Goal: Information Seeking & Learning: Learn about a topic

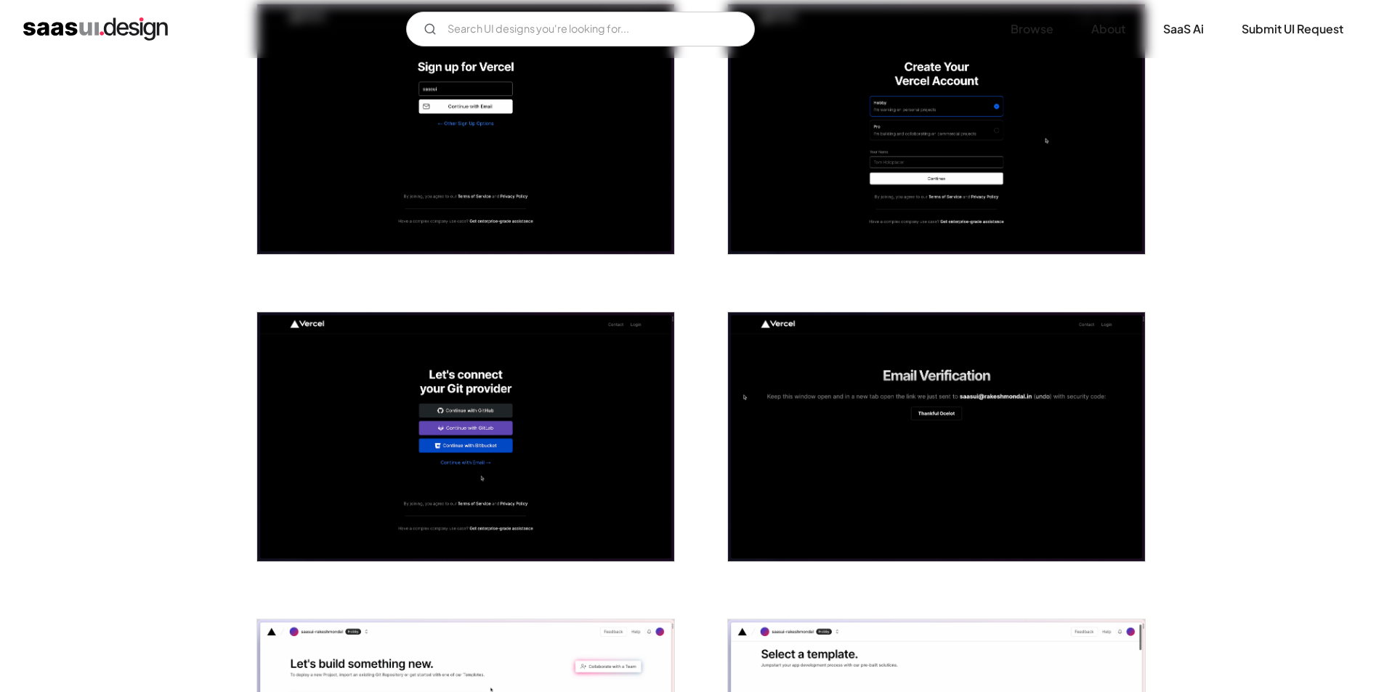
scroll to position [291, 0]
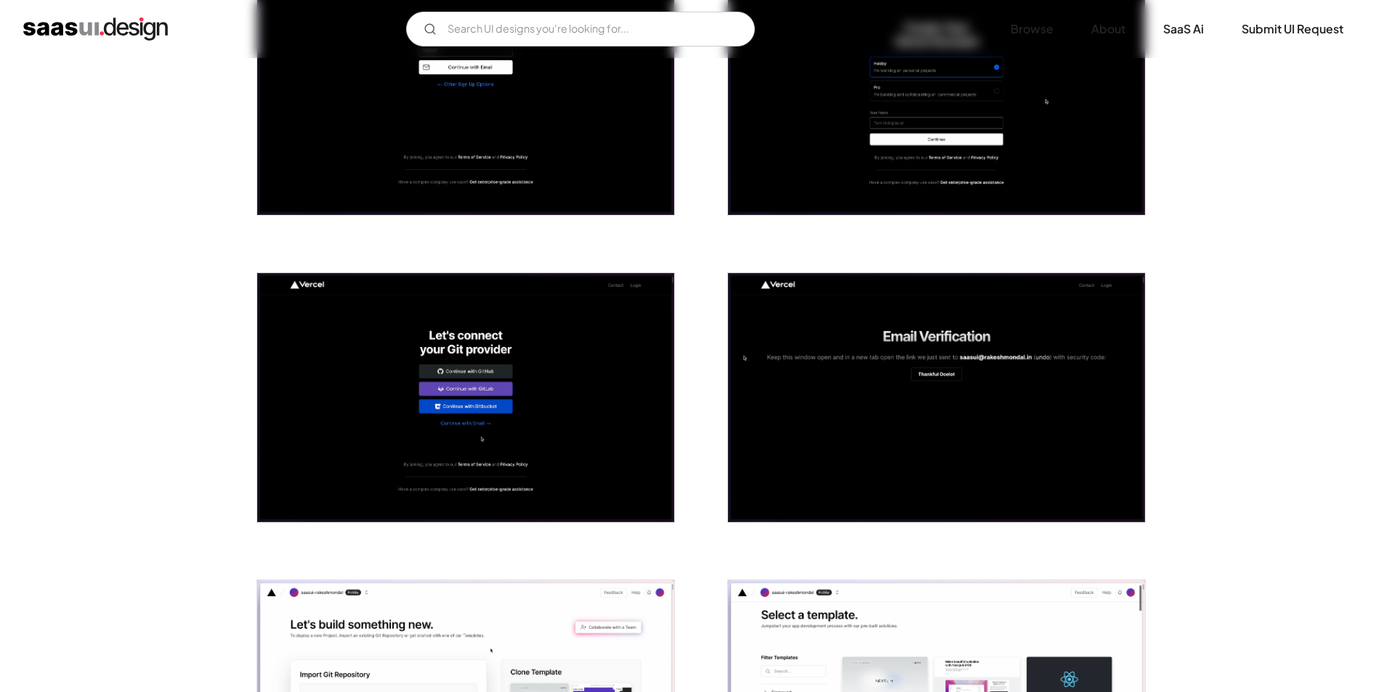
scroll to position [509, 0]
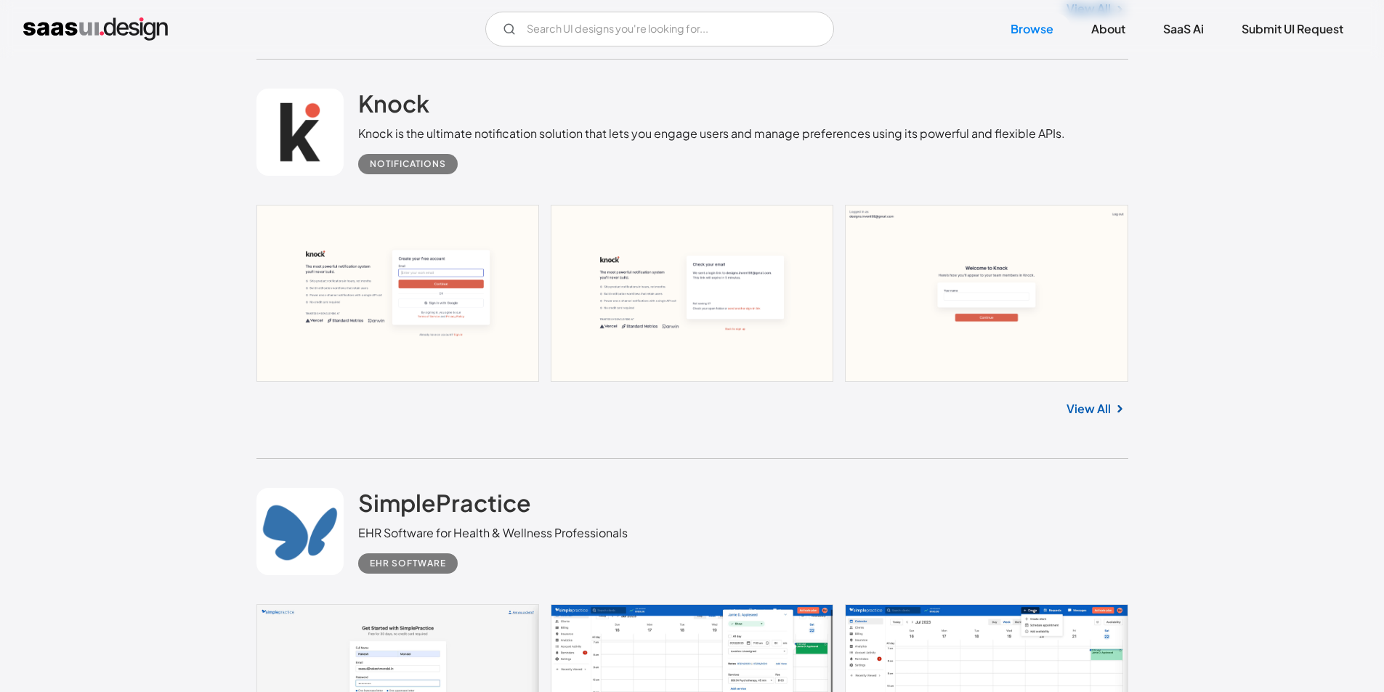
scroll to position [26229, 0]
